Goal: Find specific page/section: Find specific page/section

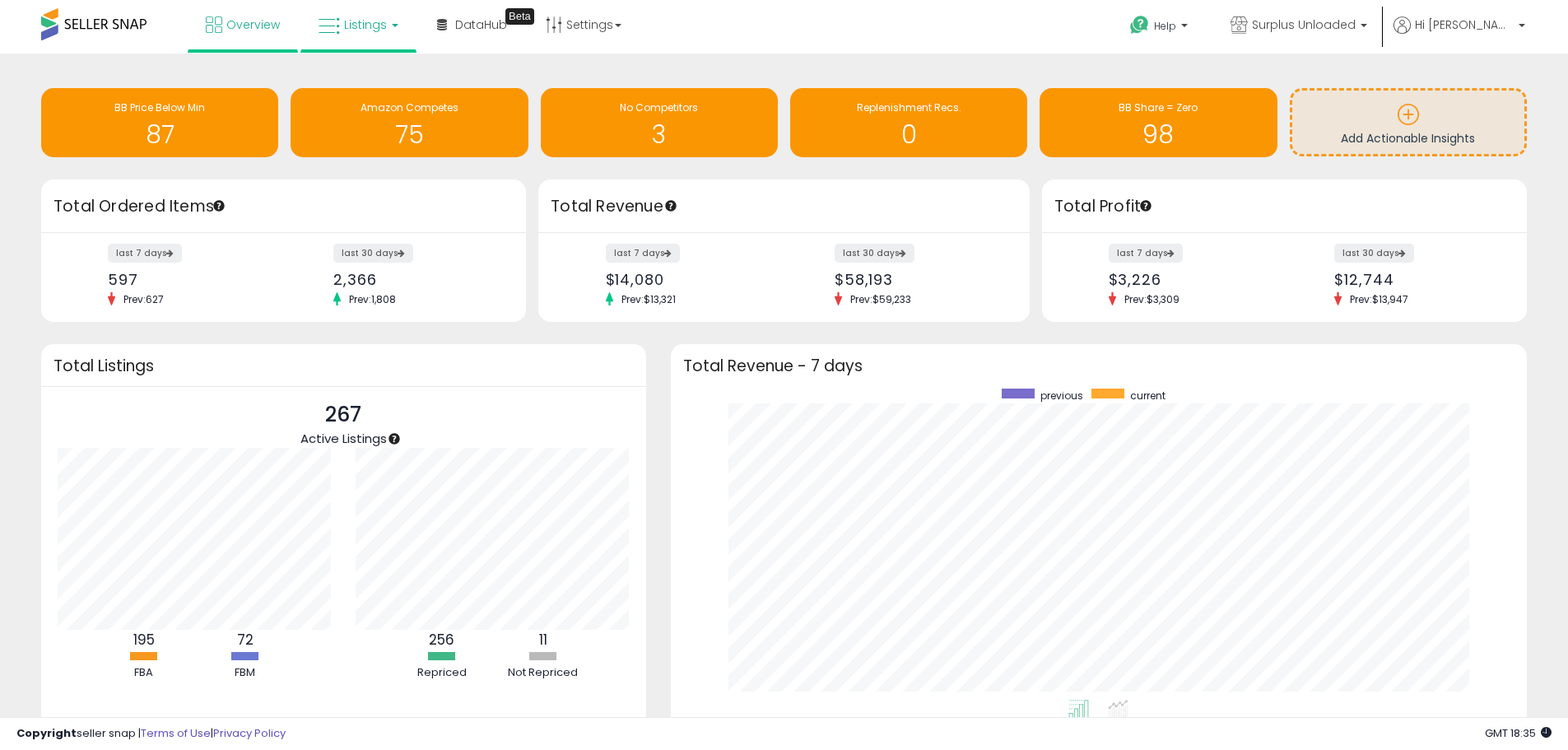
click at [369, 26] on span "Listings" at bounding box center [365, 25] width 43 height 17
click at [377, 89] on icon at bounding box center [371, 81] width 72 height 21
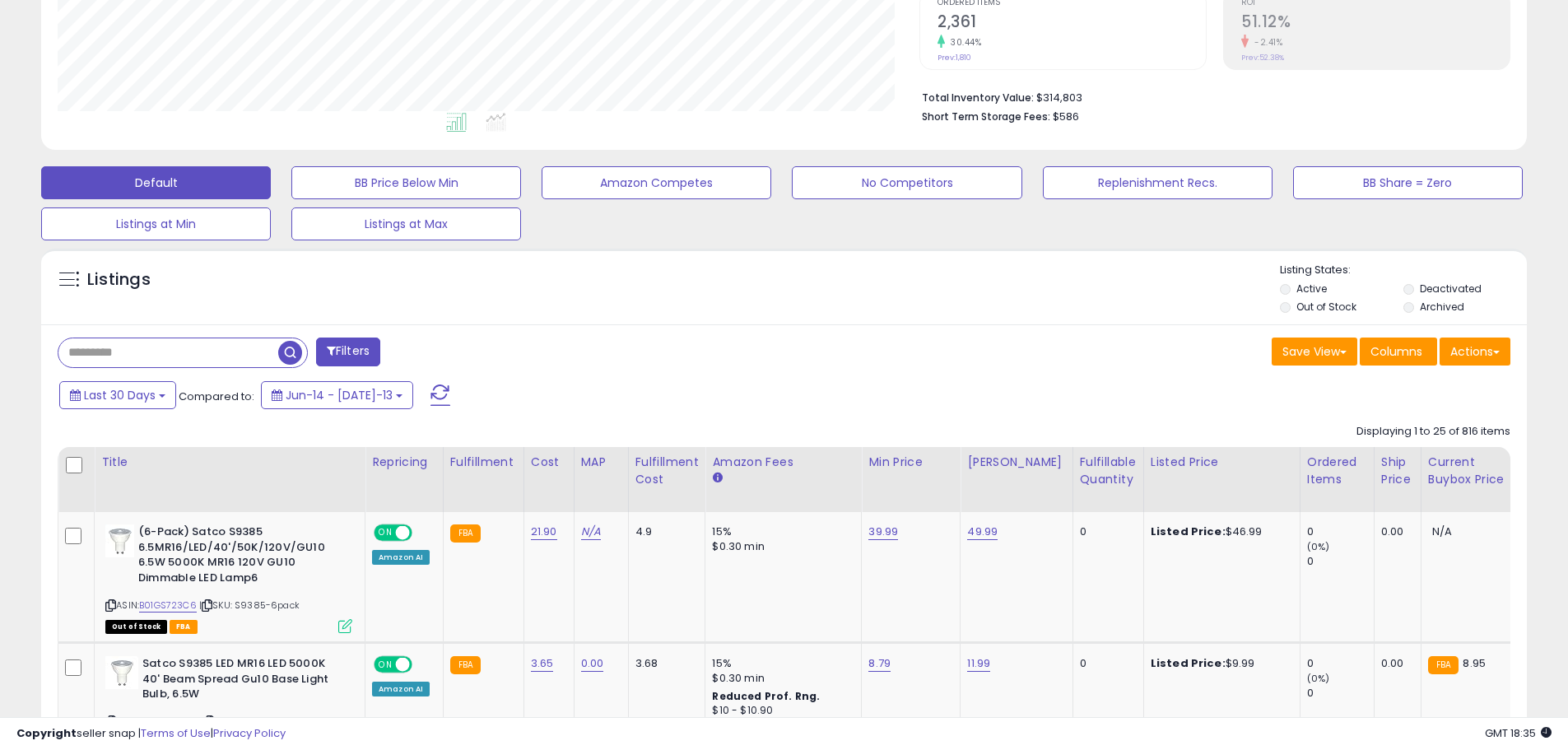
scroll to position [494, 0]
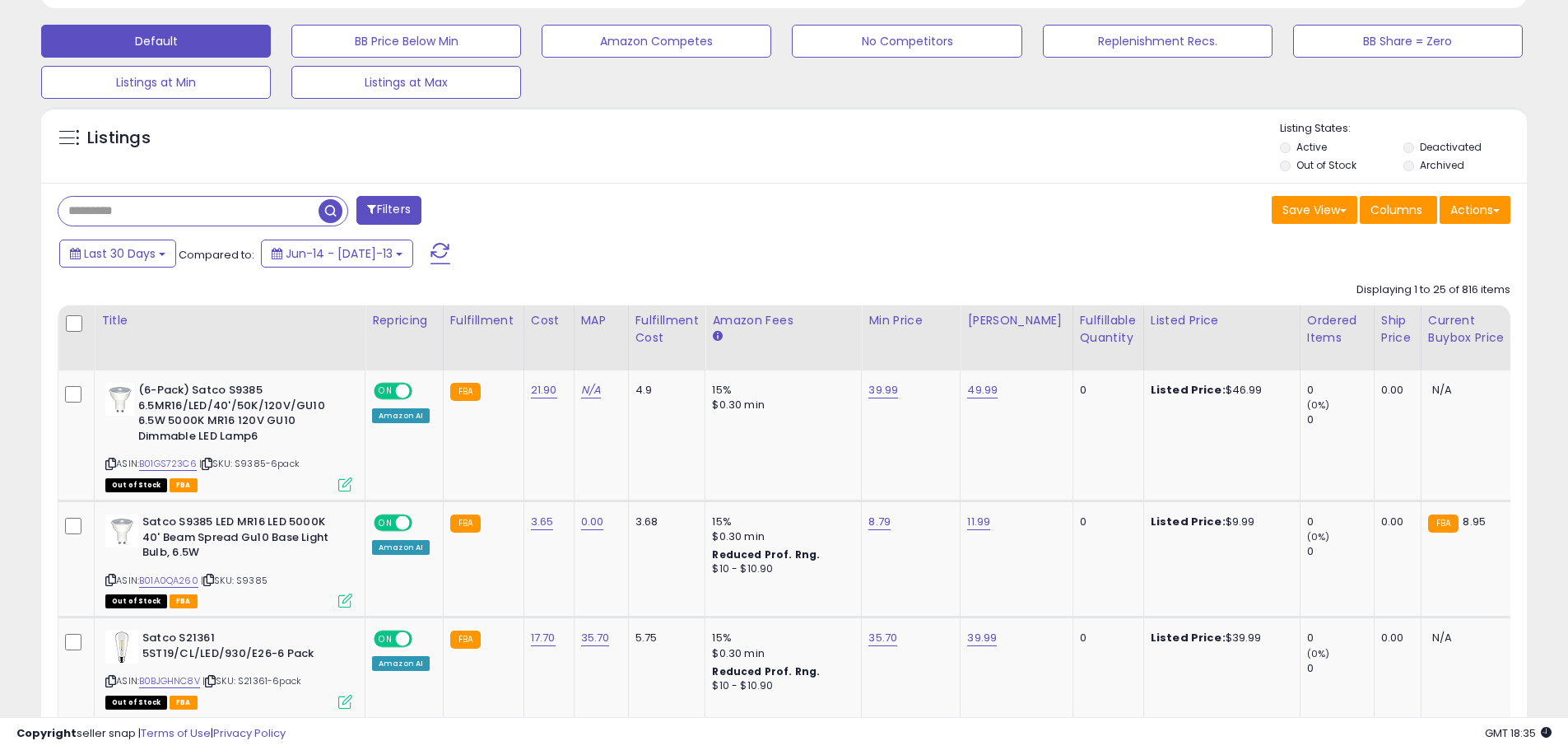
click at [172, 213] on input "text" at bounding box center [188, 211] width 260 height 29
type input "*****"
click at [432, 217] on span "button" at bounding box center [432, 211] width 24 height 24
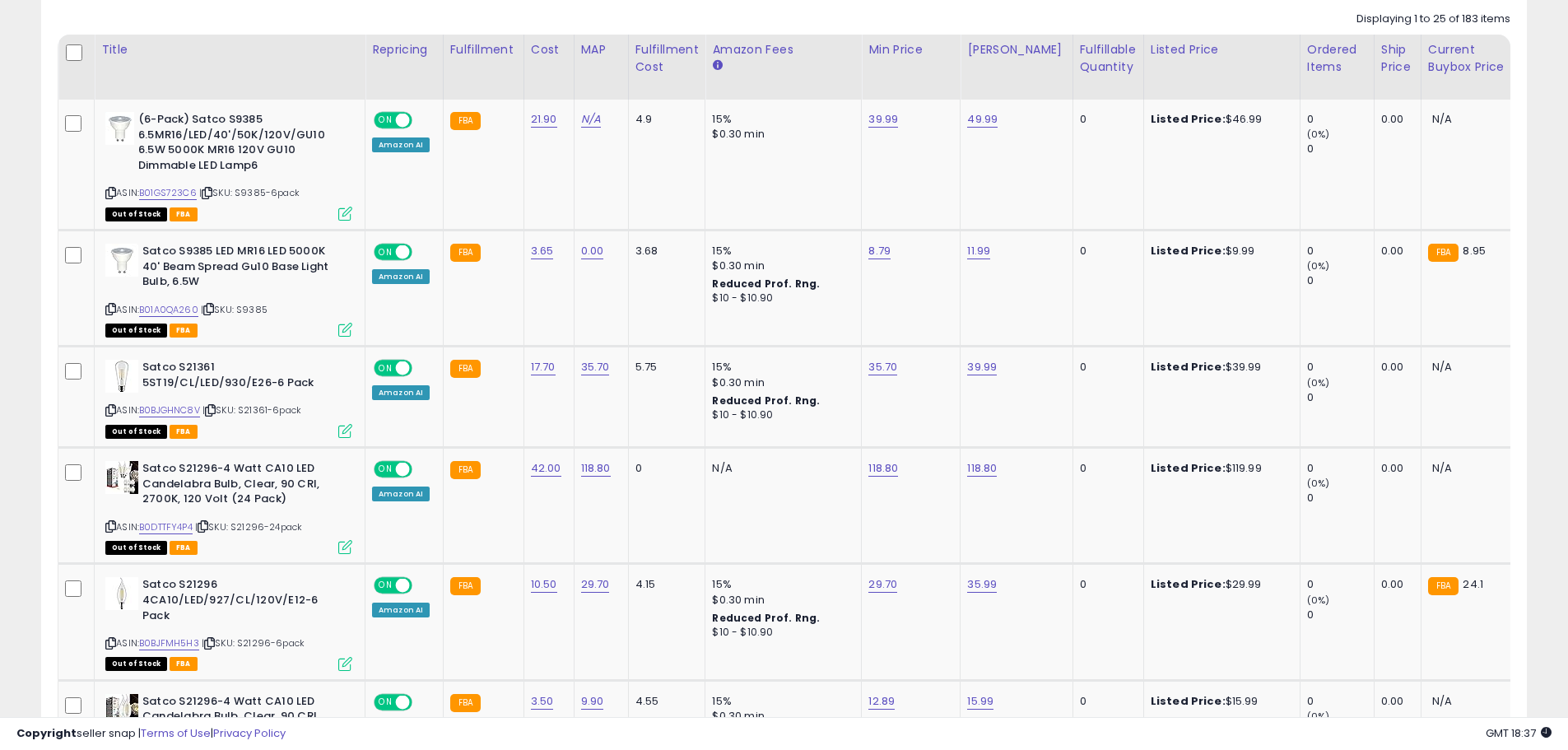
scroll to position [435, 0]
